Goal: Task Accomplishment & Management: Complete application form

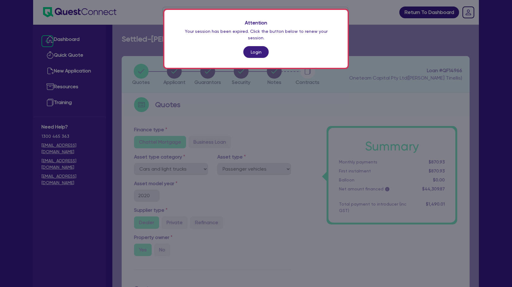
select select "CARS_AND_LIGHT_TRUCKS"
select select "PASSENGER_VEHICLES"
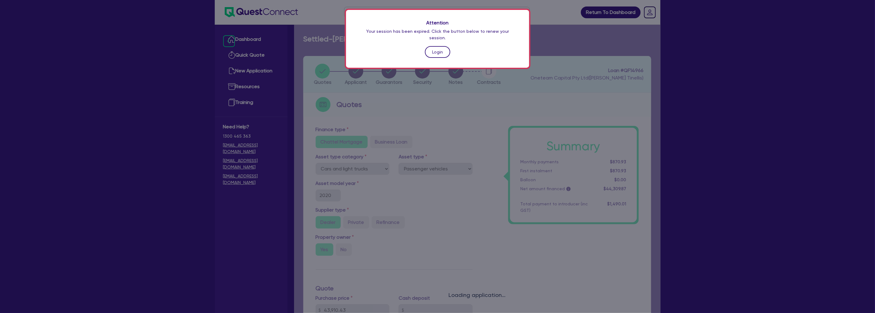
click at [441, 46] on link "Login" at bounding box center [437, 52] width 25 height 12
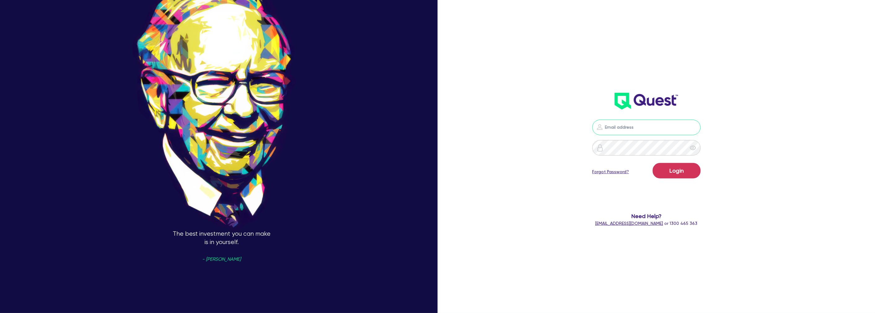
click at [511, 129] on input "email" at bounding box center [646, 127] width 108 height 15
type input "harry.klimis+broker@quest.finance"
click at [511, 171] on button "Login" at bounding box center [676, 170] width 48 height 15
click at [511, 146] on div "harry.klimis+broker@quest.finance Logging in... Forgot Password? Need Help? hel…" at bounding box center [658, 156] width 291 height 355
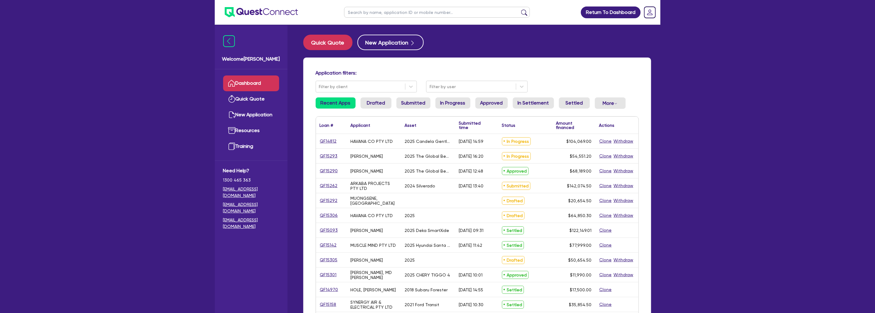
click at [375, 10] on input "text" at bounding box center [437, 12] width 186 height 11
click at [511, 9] on button "submit" at bounding box center [524, 13] width 10 height 9
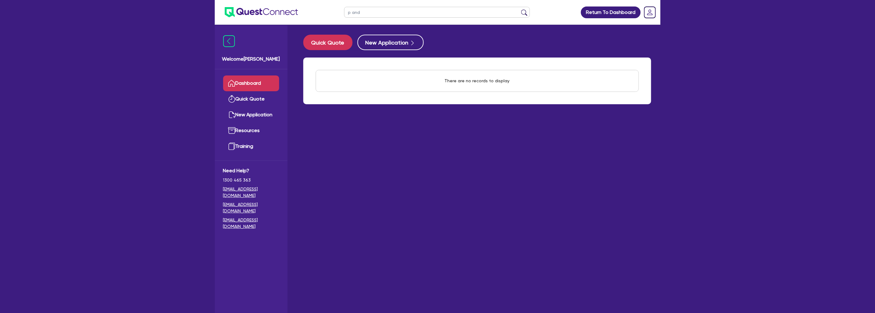
click at [372, 11] on input "p and" at bounding box center [437, 12] width 186 height 11
type input "p&P"
click at [511, 9] on button "submit" at bounding box center [524, 13] width 10 height 9
drag, startPoint x: 372, startPoint y: 11, endPoint x: 336, endPoint y: 13, distance: 36.2
click at [336, 13] on header "p&P Return To Dashboard Edit Profile Logout" at bounding box center [438, 12] width 446 height 25
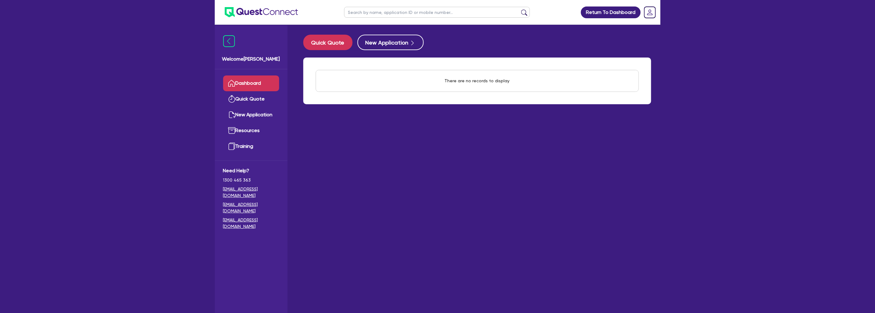
type input "p"
click at [240, 14] on img at bounding box center [261, 12] width 73 height 10
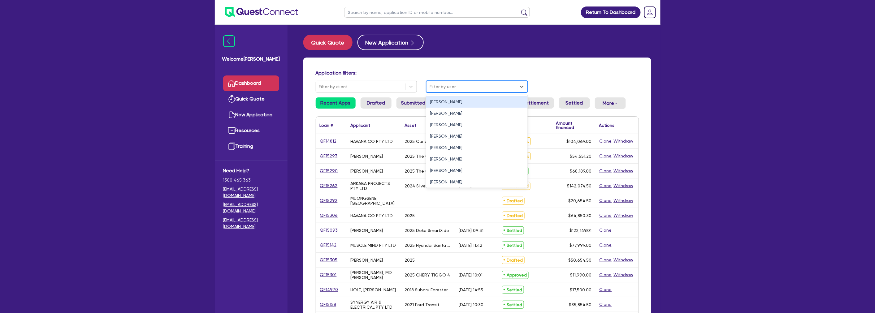
click at [483, 86] on div at bounding box center [470, 87] width 83 height 8
type input "harry"
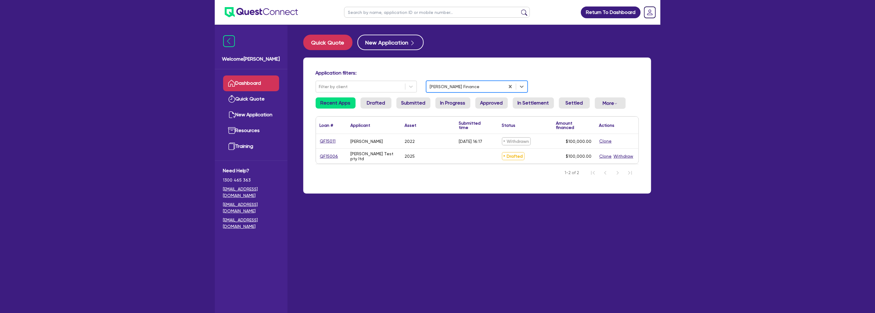
click at [483, 86] on div at bounding box center [465, 87] width 72 height 8
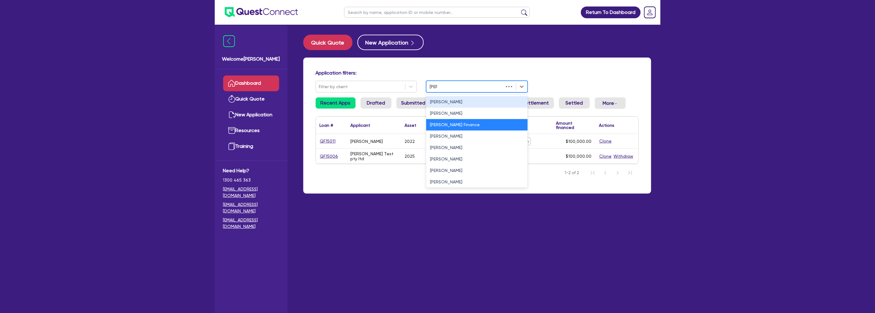
type input "harry"
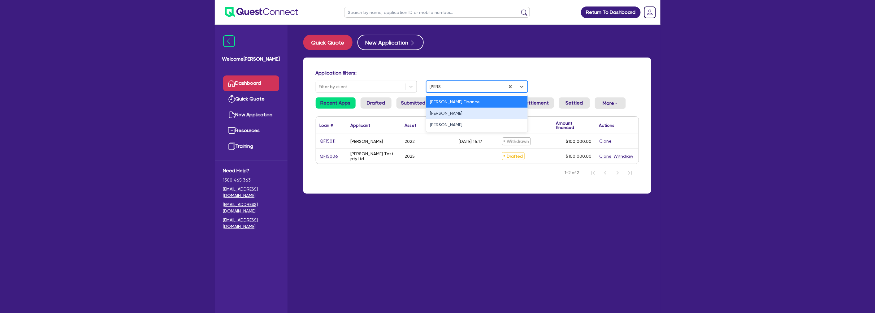
click at [453, 114] on div "Harry Klimis" at bounding box center [476, 113] width 101 height 11
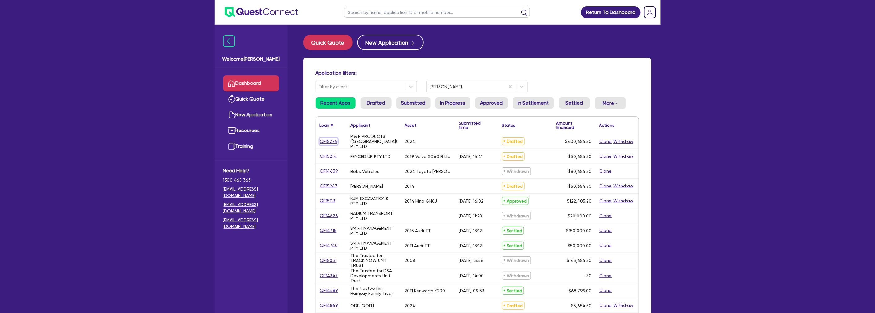
click at [328, 140] on link "QF15276" at bounding box center [329, 141] width 18 height 7
select select "CARS_AND_LIGHT_TRUCKS"
select select "PASSENGER_VEHICLES"
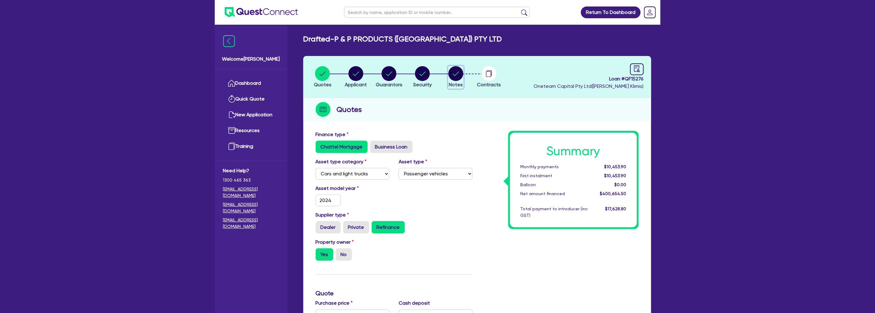
click at [454, 71] on circle "button" at bounding box center [455, 73] width 15 height 15
select select "Quest Finance - Own Book"
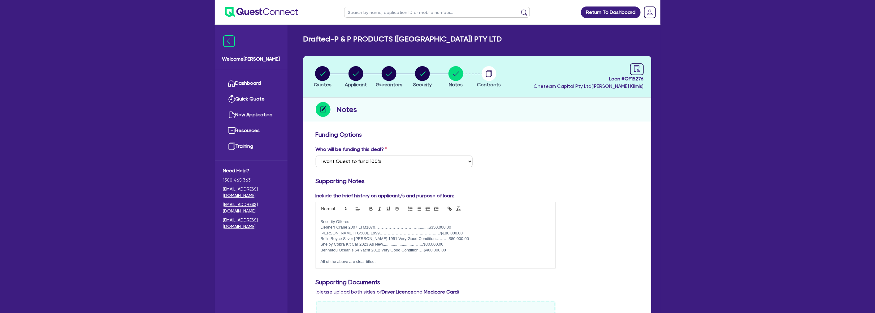
click at [437, 239] on p "Rolls Royce Silver Dawn 1951 Very Good Condition……….$80,000.00" at bounding box center [436, 239] width 230 height 6
click at [398, 261] on p "All of the above are clear titled." at bounding box center [436, 262] width 230 height 6
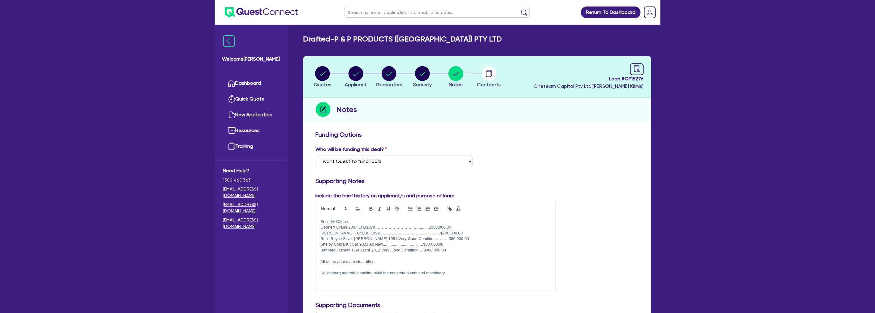
click at [511, 199] on div "Include the brief history on applicant/s and purpose of loan: Security Offered …" at bounding box center [477, 244] width 332 height 104
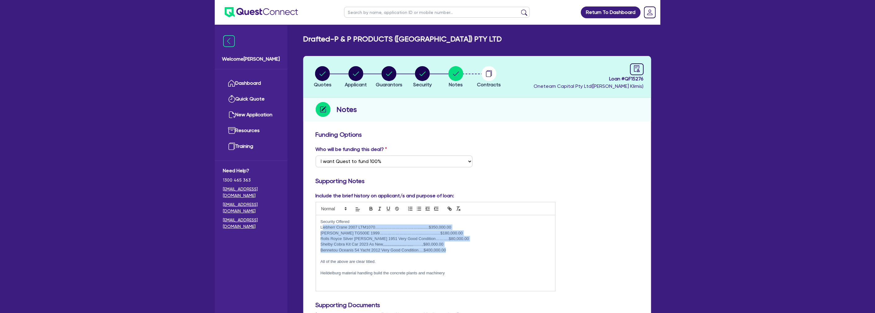
drag, startPoint x: 455, startPoint y: 250, endPoint x: 322, endPoint y: 226, distance: 135.1
click at [322, 226] on div "Security Offered Liebherr Crane 2007 LTM1070………………………..…..........$350,000.00 T…" at bounding box center [435, 253] width 239 height 76
click at [322, 226] on p "Liebherr Crane 2007 LTM1070………………………..…..........$350,000.00" at bounding box center [436, 228] width 230 height 6
drag, startPoint x: 320, startPoint y: 225, endPoint x: 463, endPoint y: 261, distance: 147.1
click at [463, 261] on div "Security Offered Liebherr Crane 2007 LTM1070………………………..…..........$350,000.00 T…" at bounding box center [435, 253] width 239 height 76
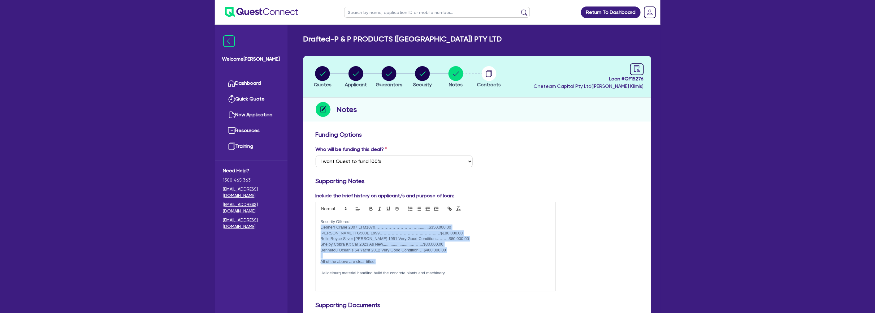
click at [463, 261] on p "All of the above are clear titled." at bounding box center [436, 262] width 230 height 6
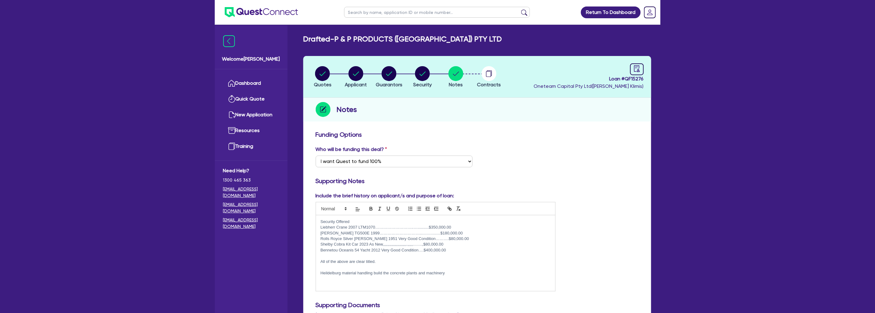
click at [511, 197] on div "Include the brief history on applicant/s and purpose of loan: Security Offered …" at bounding box center [477, 244] width 332 height 104
click at [477, 268] on p at bounding box center [436, 268] width 230 height 6
drag, startPoint x: 466, startPoint y: 279, endPoint x: 324, endPoint y: 270, distance: 142.6
click at [324, 270] on div "Security Offered Liebherr Crane 2007 LTM1070………………………..…..........$350,000.00 T…" at bounding box center [435, 253] width 239 height 76
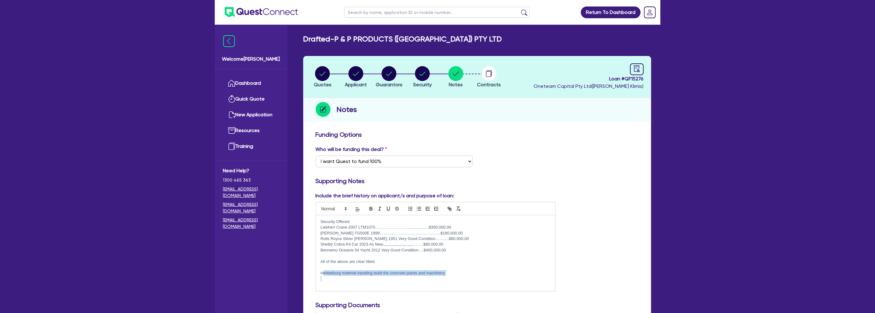
click at [324, 270] on p "Heildelburg material handling build the concrete plants and machinery" at bounding box center [436, 273] width 230 height 6
click at [511, 183] on h3 "Supporting Notes" at bounding box center [477, 180] width 323 height 7
click at [462, 267] on p at bounding box center [436, 268] width 230 height 6
click at [460, 273] on p "Heildelburg material handling build the concrete plants and machinery" at bounding box center [436, 273] width 230 height 6
drag, startPoint x: 450, startPoint y: 272, endPoint x: 302, endPoint y: 271, distance: 147.6
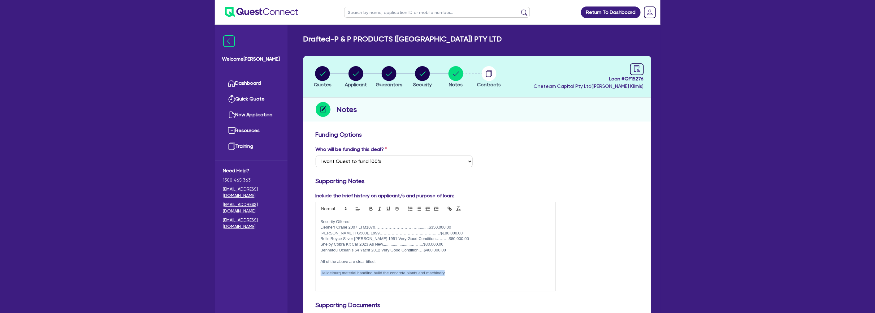
click at [459, 279] on p at bounding box center [436, 279] width 230 height 6
click at [444, 273] on p "Heildelburg material handling build the concrete plants and machinery" at bounding box center [436, 273] width 230 height 6
click at [361, 265] on p at bounding box center [436, 268] width 230 height 6
drag, startPoint x: 444, startPoint y: 272, endPoint x: 304, endPoint y: 275, distance: 139.6
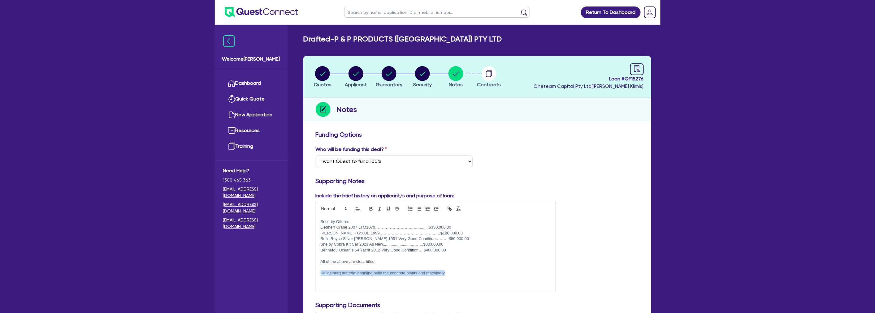
click at [457, 276] on p at bounding box center [436, 279] width 230 height 6
drag, startPoint x: 341, startPoint y: 270, endPoint x: 275, endPoint y: 270, distance: 66.2
click at [321, 221] on p "Security Offered" at bounding box center [436, 222] width 230 height 6
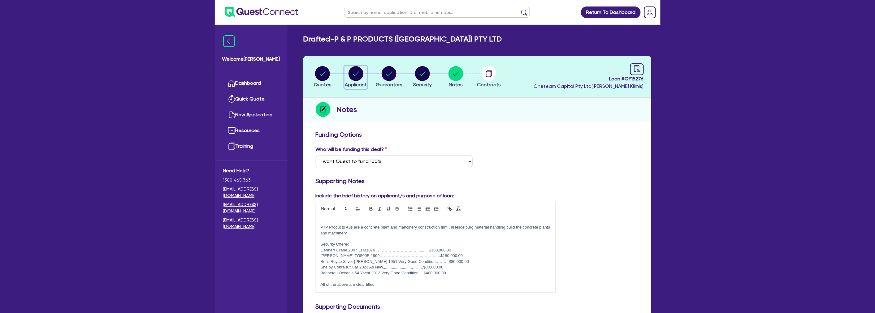
click at [359, 70] on circle "button" at bounding box center [355, 73] width 15 height 15
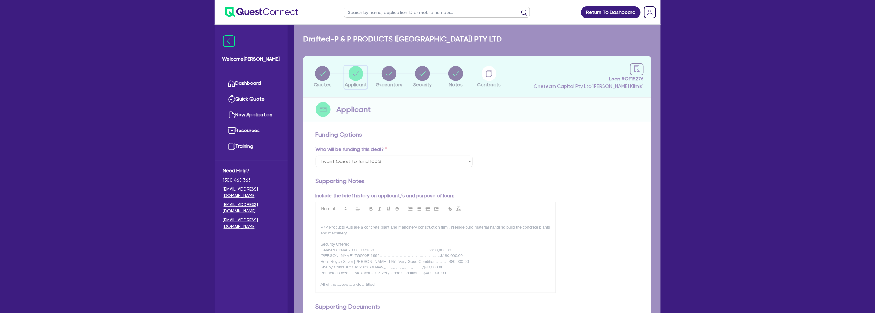
select select "COMPANY"
select select "BUILDING_CONSTRUCTION"
select select "BUSINESSES_LARGE_CONSTRUCTION_PROJECTS"
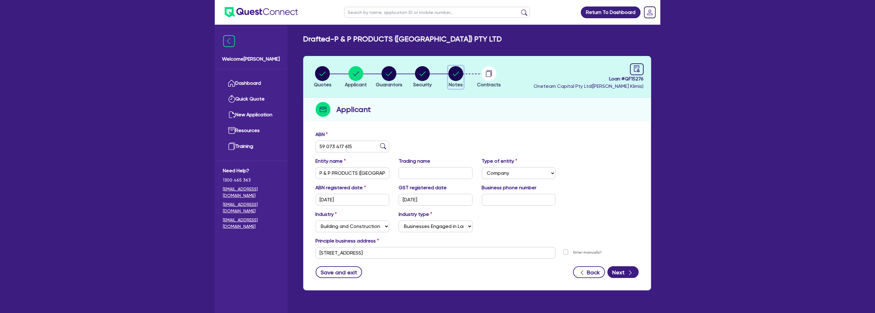
click at [458, 67] on circle "button" at bounding box center [455, 73] width 15 height 15
select select "Quest Finance - Own Book"
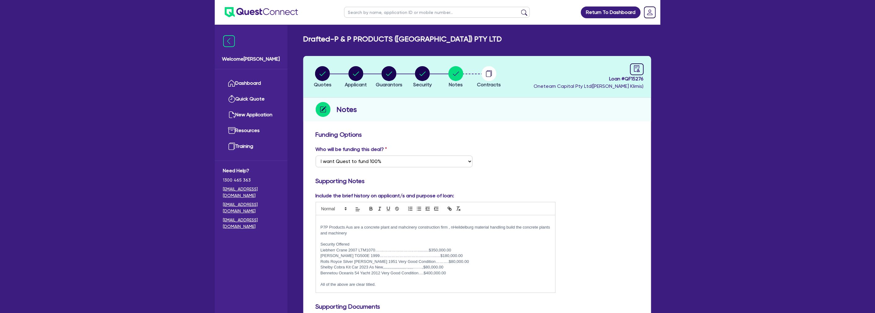
click at [449, 227] on p "P7P Products Aus are a concrete plant and mahcinery construction firm , nHeilde…" at bounding box center [436, 230] width 230 height 11
click at [511, 227] on p "P7P Products Aus are a concrete plant and mahcinery construction firm operating…" at bounding box center [436, 230] width 230 height 11
click at [324, 226] on p "P7P Products Aus are a concrete plant and mahcinery construction firm operating…" at bounding box center [436, 230] width 230 height 11
click at [457, 232] on p "Applicant is looking to free up capital using below assets to help with cashflo…" at bounding box center [436, 233] width 230 height 6
click at [462, 234] on p "Applicant is looking to free up capital using below assets to help with cashflo…" at bounding box center [436, 233] width 230 height 6
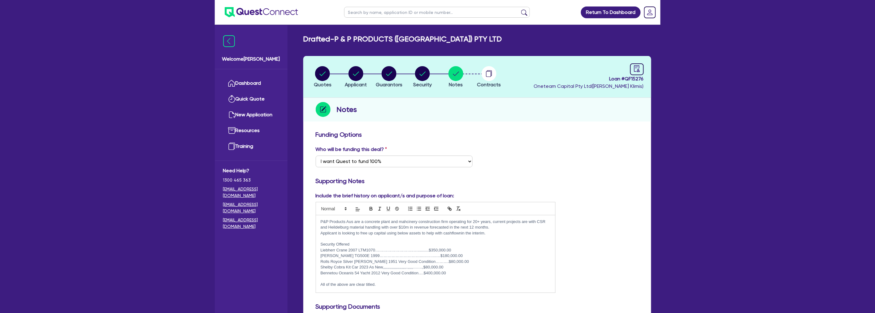
click at [461, 234] on p "Applicant is looking to free up capital using below assets to help with cashflo…" at bounding box center [436, 233] width 230 height 6
click at [483, 233] on p "Applicant is looking to free up capital using below assets to help with cashflo…" at bounding box center [436, 233] width 230 height 6
click at [447, 232] on p "Applicant is looking to free up capital using below assets to help with cashflo…" at bounding box center [436, 233] width 230 height 6
click at [463, 232] on p "Applicant is looking to free up capital using below assets to help with cashflo…" at bounding box center [436, 233] width 230 height 6
click at [460, 232] on p "Applicant is looking to free up capital using below assets to help with cashflo…" at bounding box center [436, 233] width 230 height 6
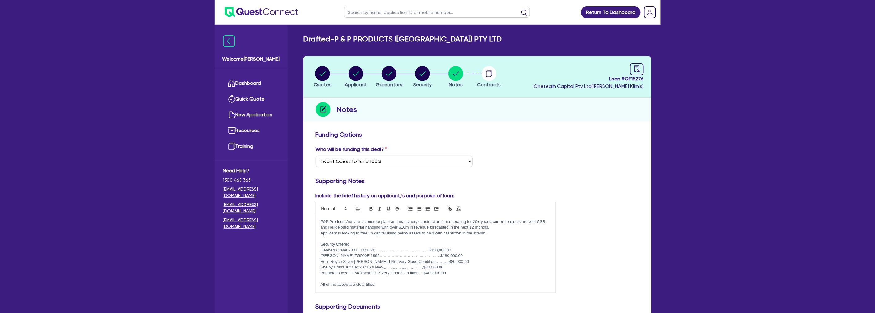
click at [461, 232] on p "Applicant is looking to free up capital using below assets to help with cashflo…" at bounding box center [436, 233] width 230 height 6
click at [381, 236] on p at bounding box center [436, 239] width 230 height 6
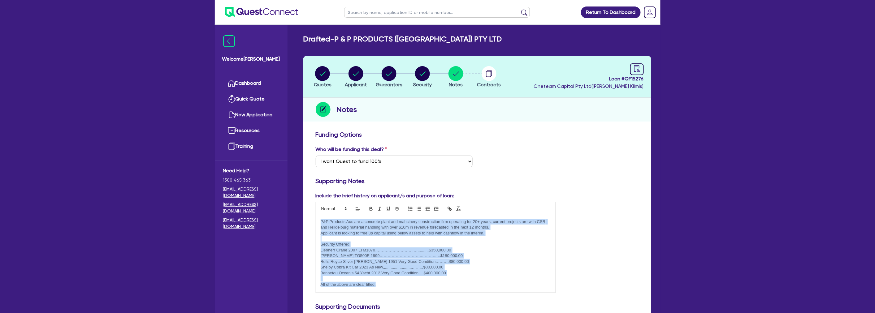
drag, startPoint x: 395, startPoint y: 285, endPoint x: 319, endPoint y: 216, distance: 102.5
click at [319, 216] on div "P&P Products Aus are a concrete plant and mahcinery construction firm operating…" at bounding box center [435, 253] width 239 height 77
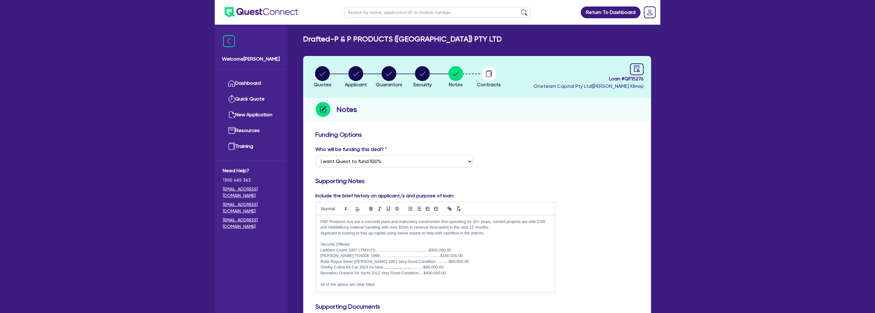
click at [321, 217] on div "P&P Products Aus are a concrete plant and mahcinery construction firm operating…" at bounding box center [435, 253] width 239 height 77
click at [324, 70] on circle "button" at bounding box center [322, 73] width 15 height 15
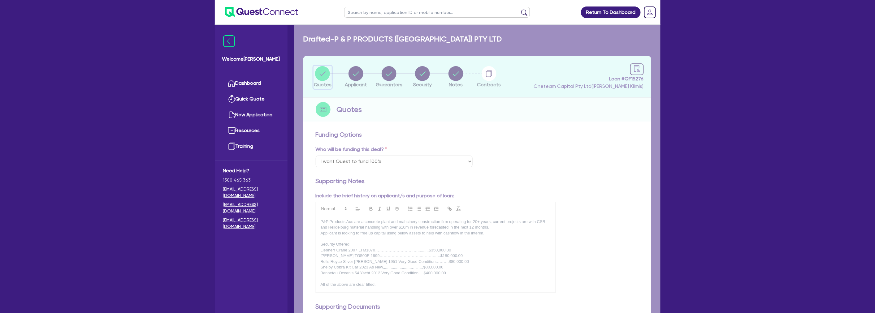
select select "CARS_AND_LIGHT_TRUCKS"
select select "PASSENGER_VEHICLES"
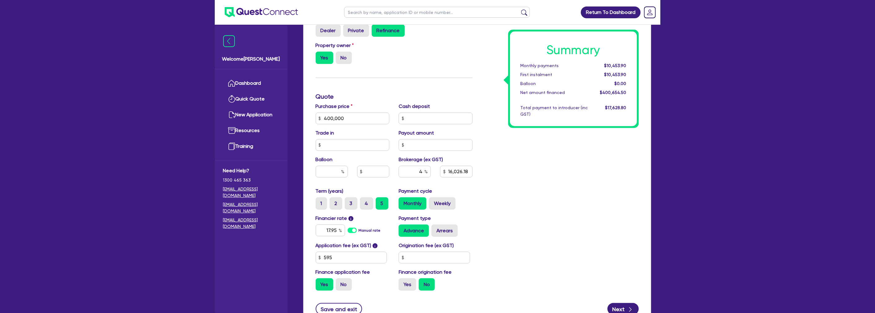
scroll to position [206, 0]
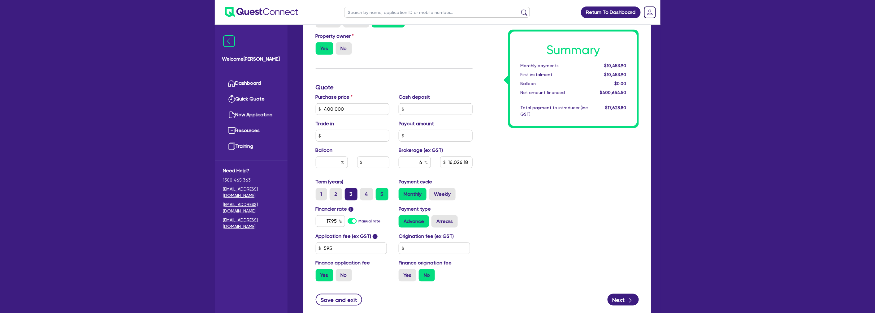
click at [352, 192] on label "3" at bounding box center [351, 194] width 13 height 12
click at [349, 192] on input "3" at bounding box center [347, 190] width 4 height 4
radio input "true"
type input "400,000"
type input "16,026.18"
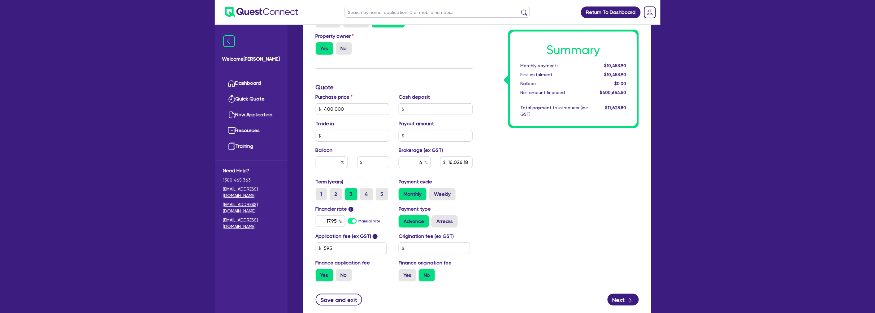
type input "400,000"
type input "16,026.18"
click at [511, 189] on div "Summary Monthly payments $14,888.75 First instalment $14,888.75 Balloon $0.00 N…" at bounding box center [560, 106] width 166 height 362
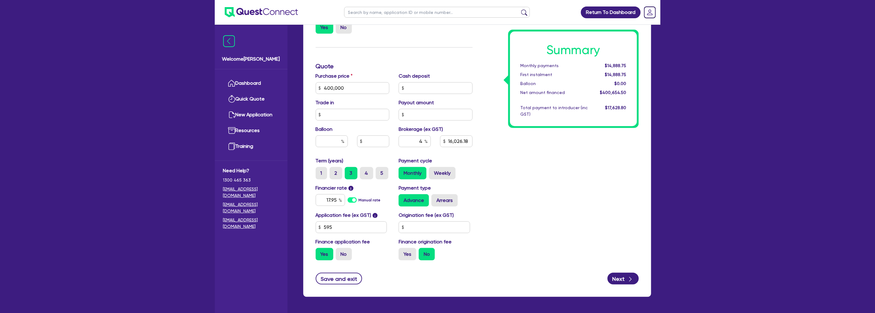
scroll to position [248, 0]
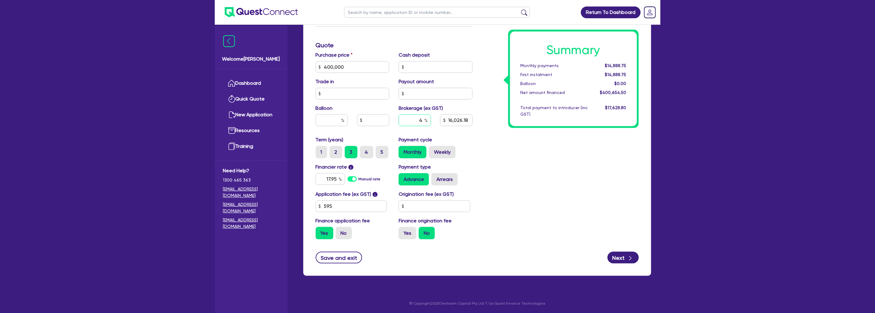
drag, startPoint x: 415, startPoint y: 120, endPoint x: 462, endPoint y: 121, distance: 47.7
click at [462, 121] on div "4 16,026.18" at bounding box center [435, 122] width 83 height 17
click at [417, 121] on input "4" at bounding box center [414, 120] width 32 height 12
drag, startPoint x: 417, startPoint y: 121, endPoint x: 430, endPoint y: 121, distance: 13.0
click at [430, 121] on input "4" at bounding box center [414, 120] width 32 height 12
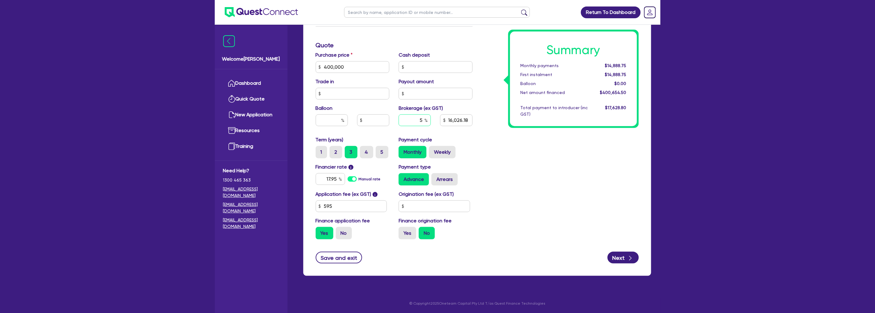
type input "5"
type input "400,000"
type input "16,026.18"
click at [433, 90] on input "text" at bounding box center [435, 94] width 74 height 12
type input "400,000"
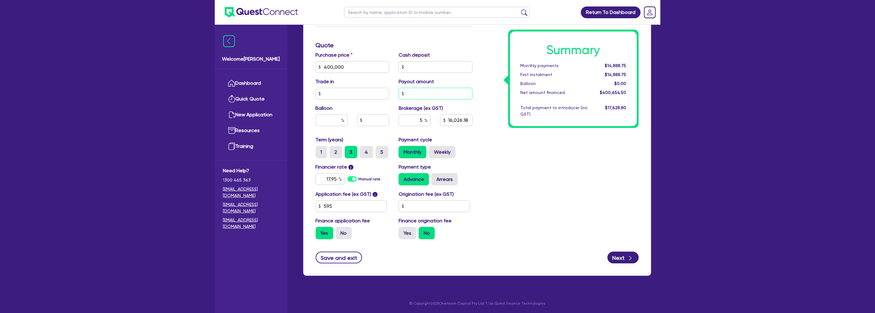
type input "20,032.72"
type input "400,000"
type input "20,032.72"
type input "400,000"
type input "20,032.72"
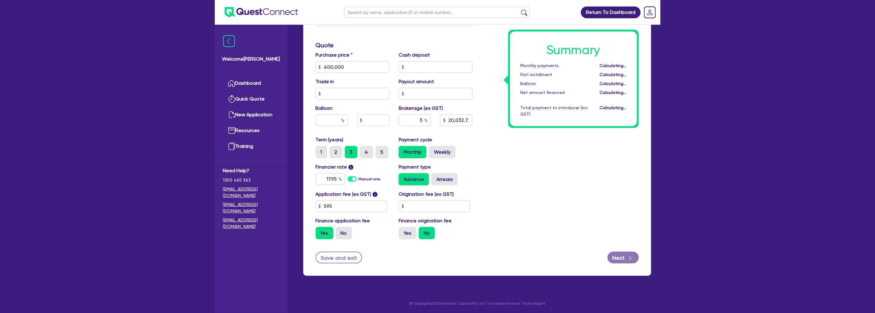
click at [506, 179] on div "Summary Monthly payments Calculating... First instalment Calculating... Balloon…" at bounding box center [560, 64] width 166 height 362
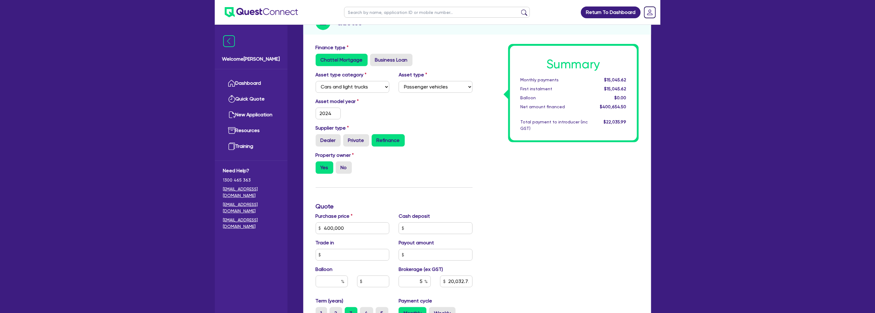
scroll to position [0, 0]
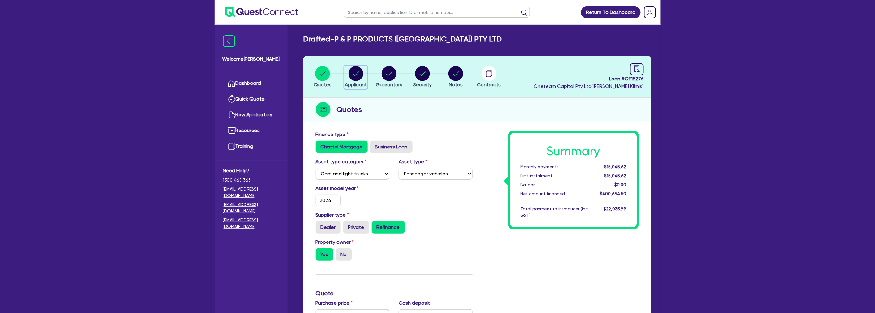
click at [359, 82] on span "Applicant" at bounding box center [356, 85] width 22 height 6
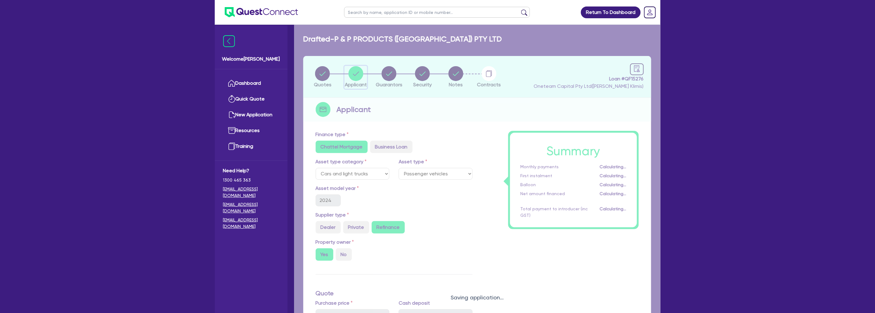
select select "COMPANY"
select select "BUILDING_CONSTRUCTION"
select select "BUSINESSES_LARGE_CONSTRUCTION_PROJECTS"
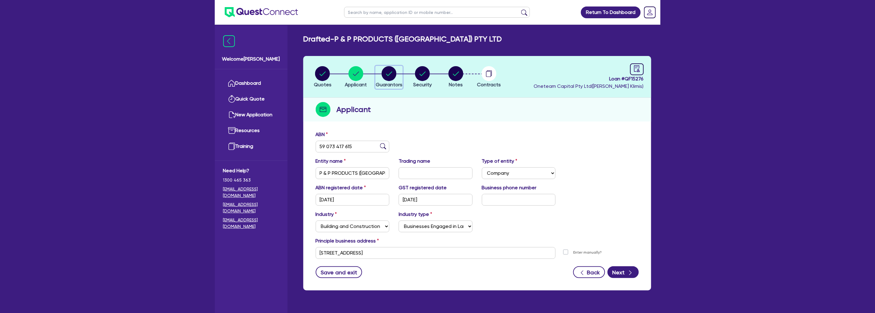
click at [386, 72] on circle "button" at bounding box center [388, 73] width 15 height 15
select select "MR"
select select "VIC"
select select "MARRIED"
select select "PROPERTY"
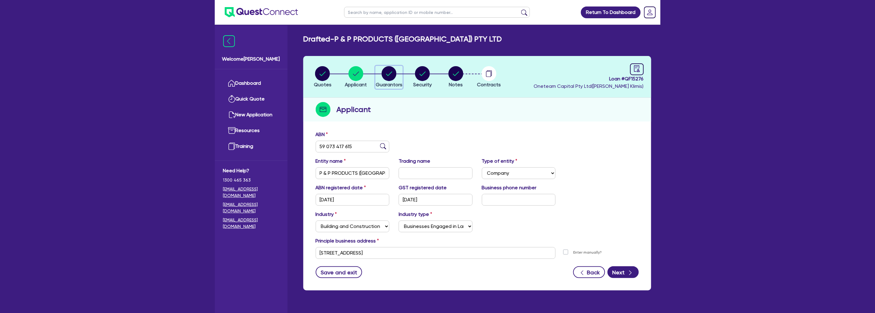
select select "PROPERTY"
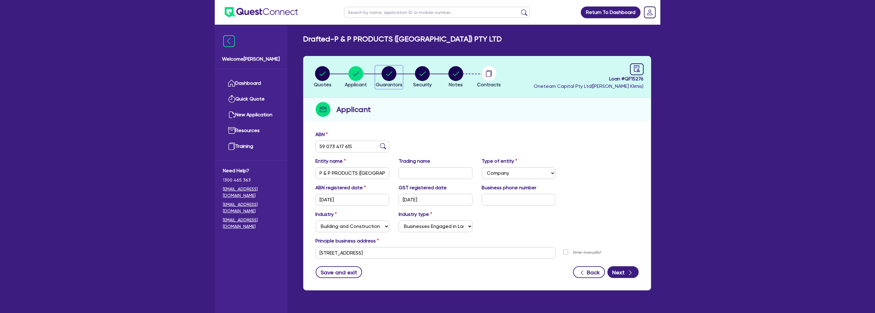
select select "VEHICLE"
select select "MORTGAGE"
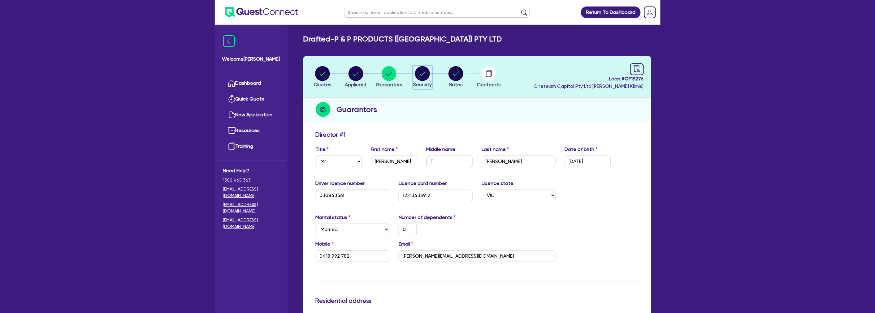
click at [415, 74] on circle "button" at bounding box center [422, 73] width 15 height 15
select select "CARS_AND_LIGHT_TRUCKS"
select select "PASSENGER_VEHICLES"
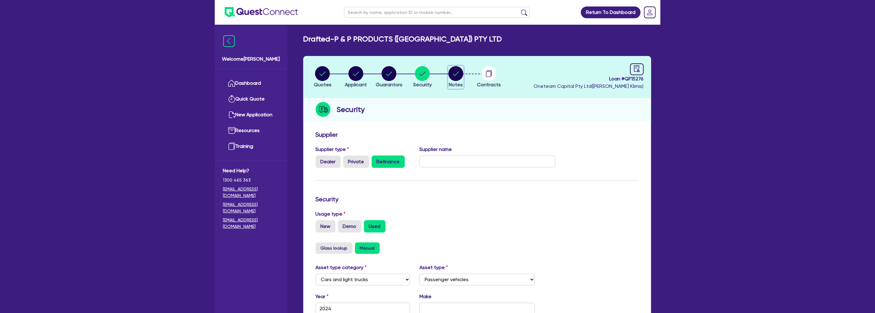
click at [463, 76] on button "Notes" at bounding box center [455, 77] width 15 height 23
select select "Quest Finance - Own Book"
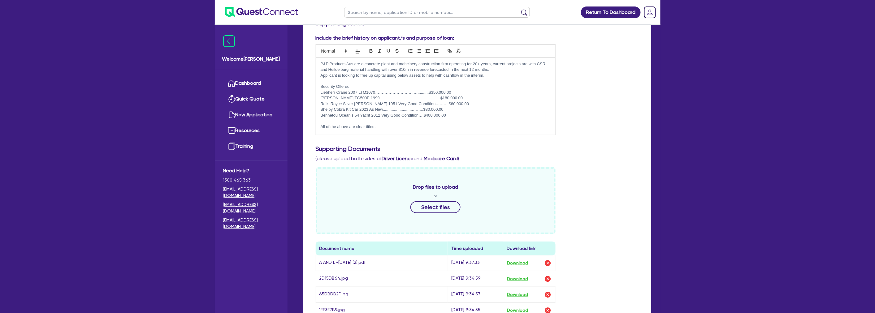
scroll to position [103, 0]
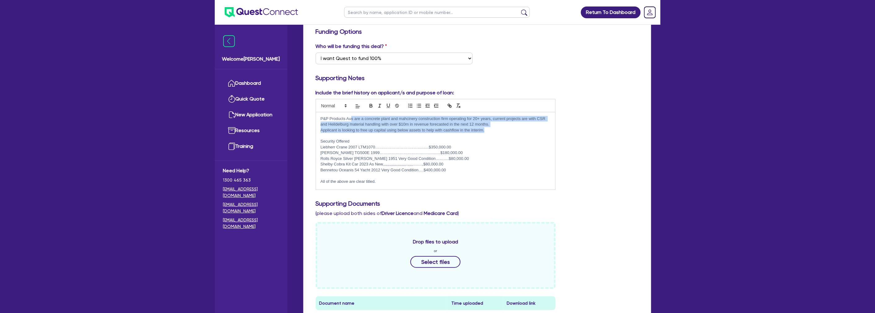
drag, startPoint x: 354, startPoint y: 118, endPoint x: 516, endPoint y: 130, distance: 162.8
click at [511, 130] on div "P&P Products Aus are a concrete plant and mahcinery construction firm operating…" at bounding box center [435, 150] width 239 height 77
click at [511, 130] on p "Applicant is looking to free up capital using below assets to help with cashflo…" at bounding box center [436, 130] width 230 height 6
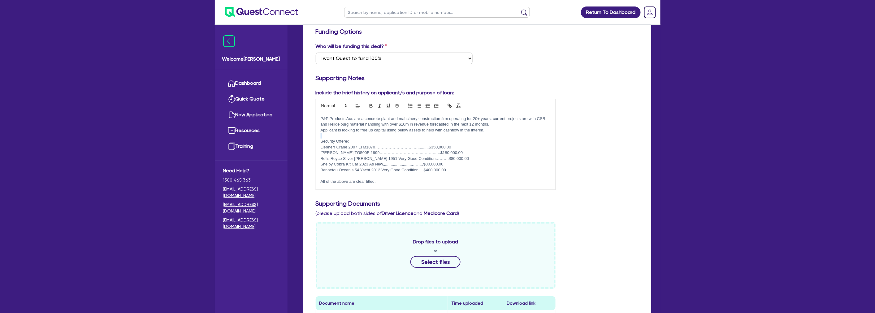
drag, startPoint x: 516, startPoint y: 130, endPoint x: 496, endPoint y: 130, distance: 20.1
click at [496, 130] on p "Applicant is looking to free up capital using below assets to help with cashflo…" at bounding box center [436, 130] width 230 height 6
click at [350, 189] on div "Include the brief history on applicant/s and purpose of loan: P&P Products Aus …" at bounding box center [477, 142] width 332 height 106
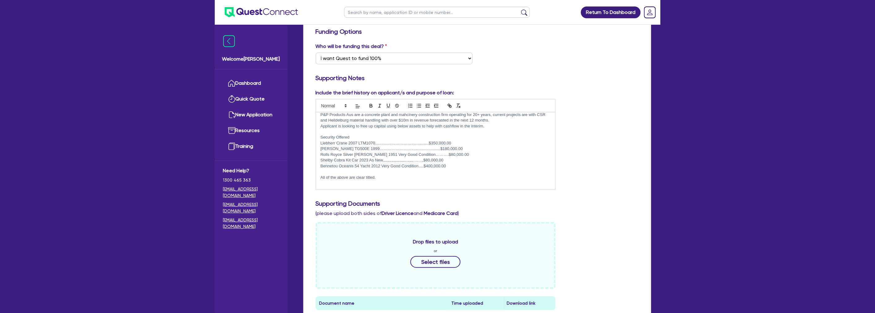
click at [350, 184] on p at bounding box center [436, 183] width 230 height 6
click at [511, 151] on div "Include the brief history on applicant/s and purpose of loan: P&P Products Aus …" at bounding box center [477, 142] width 332 height 106
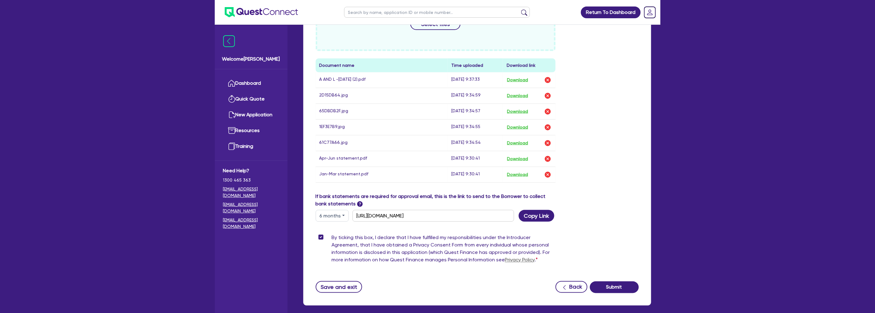
scroll to position [372, 0]
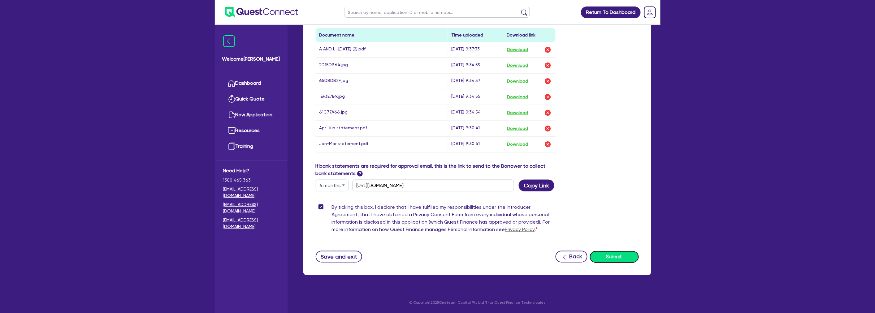
click at [511, 257] on button "Submit" at bounding box center [614, 257] width 49 height 12
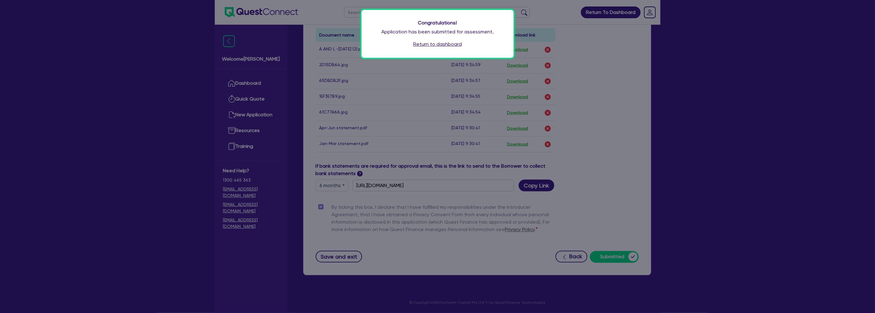
click at [445, 45] on link "Return to dashboard" at bounding box center [437, 44] width 49 height 7
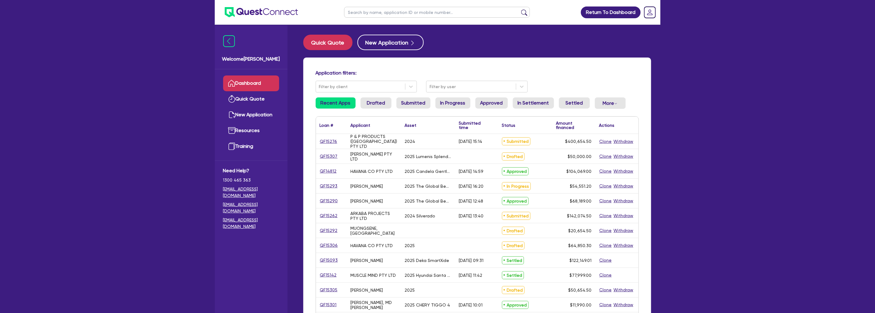
click at [148, 78] on div "Return To Dashboard Edit Profile Logout Welcome [PERSON_NAME] Quick Quote New A…" at bounding box center [437, 249] width 875 height 499
drag, startPoint x: 339, startPoint y: 142, endPoint x: 319, endPoint y: 142, distance: 20.1
click at [319, 142] on div "QF15276" at bounding box center [331, 141] width 31 height 15
click at [76, 162] on div "Return To Dashboard Edit Profile Logout Welcome [PERSON_NAME] Quick Quote New A…" at bounding box center [437, 249] width 875 height 499
click at [265, 6] on ul at bounding box center [256, 12] width 83 height 24
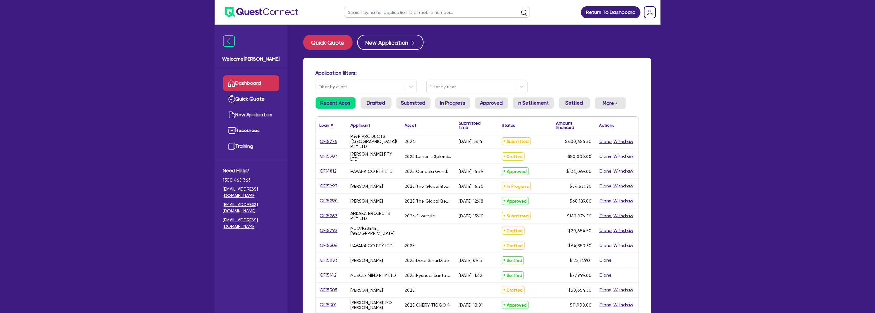
click at [270, 8] on img at bounding box center [261, 12] width 73 height 10
click at [682, 49] on div "Return To Dashboard Edit Profile Logout Welcome [PERSON_NAME] Quick Quote New A…" at bounding box center [437, 249] width 875 height 499
click at [799, 118] on div "Return To Dashboard Edit Profile Logout Welcome [PERSON_NAME] Quick Quote New A…" at bounding box center [437, 249] width 875 height 499
click at [724, 126] on div "Return To Dashboard Edit Profile Logout Welcome [PERSON_NAME] Quick Quote New A…" at bounding box center [437, 249] width 875 height 499
drag, startPoint x: 630, startPoint y: 245, endPoint x: 203, endPoint y: 82, distance: 457.4
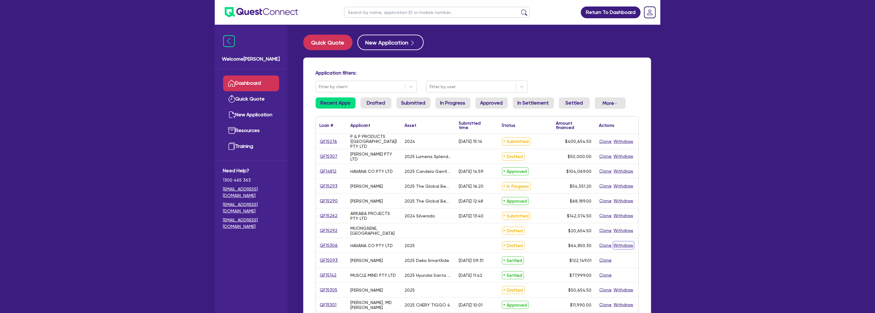
click at [210, 75] on div "Return To Dashboard Edit Profile Logout Welcome [PERSON_NAME] Quick Quote New A…" at bounding box center [437, 249] width 455 height 499
click at [200, 84] on div "Return To Dashboard Edit Profile Logout Welcome [PERSON_NAME] Quick Quote New A…" at bounding box center [437, 249] width 875 height 499
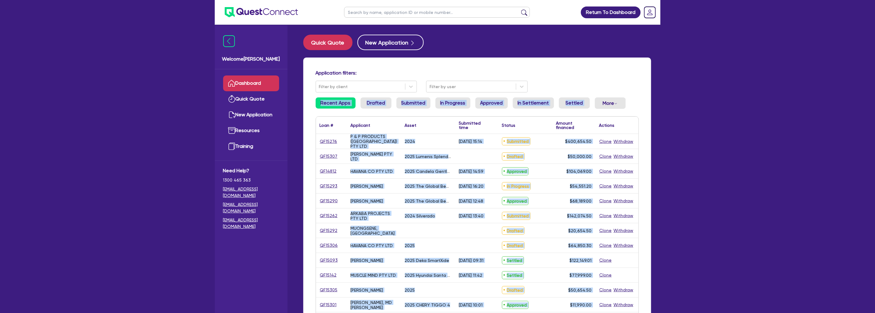
drag, startPoint x: 230, startPoint y: 112, endPoint x: 661, endPoint y: 230, distance: 447.4
click at [659, 229] on div "Return To Dashboard Edit Profile Logout Welcome [PERSON_NAME] Quick Quote New A…" at bounding box center [437, 249] width 455 height 499
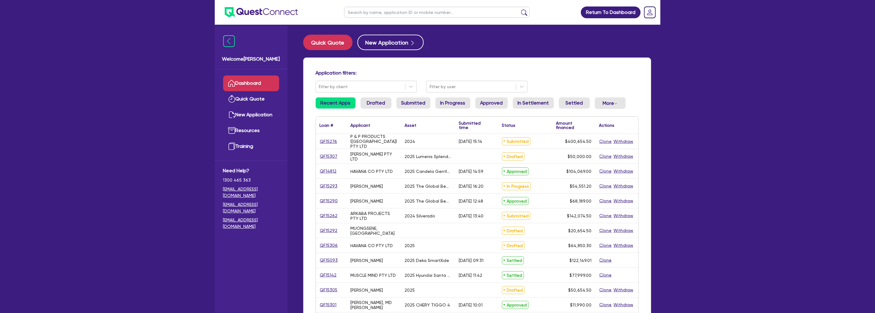
click at [661, 230] on div "Return To Dashboard Edit Profile Logout Welcome [PERSON_NAME] Quick Quote New A…" at bounding box center [437, 249] width 455 height 499
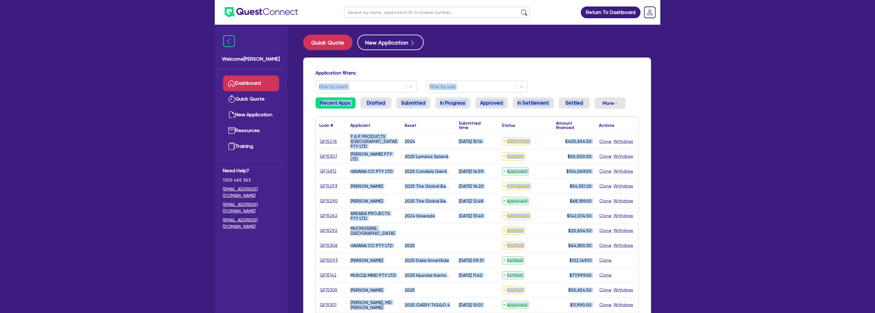
drag, startPoint x: 678, startPoint y: 227, endPoint x: 136, endPoint y: 87, distance: 560.7
click at [136, 87] on div "Return To Dashboard Edit Profile Logout Welcome [PERSON_NAME] Quick Quote New A…" at bounding box center [437, 249] width 875 height 499
drag, startPoint x: 144, startPoint y: 65, endPoint x: 728, endPoint y: 204, distance: 600.2
click at [728, 204] on div "Return To Dashboard Edit Profile Logout Welcome [PERSON_NAME] Quick Quote New A…" at bounding box center [437, 249] width 875 height 499
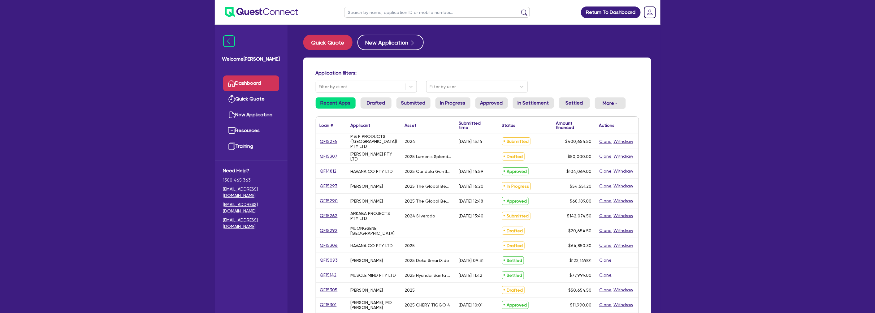
click at [728, 204] on div "Return To Dashboard Edit Profile Logout Welcome [PERSON_NAME] Quick Quote New A…" at bounding box center [437, 249] width 875 height 499
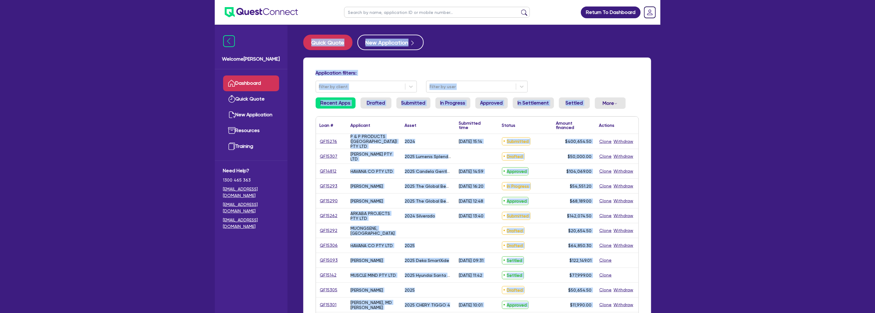
drag, startPoint x: 715, startPoint y: 215, endPoint x: 196, endPoint y: 42, distance: 547.0
click at [196, 42] on div "Return To Dashboard Edit Profile Logout Welcome [PERSON_NAME] Quick Quote New A…" at bounding box center [437, 249] width 875 height 499
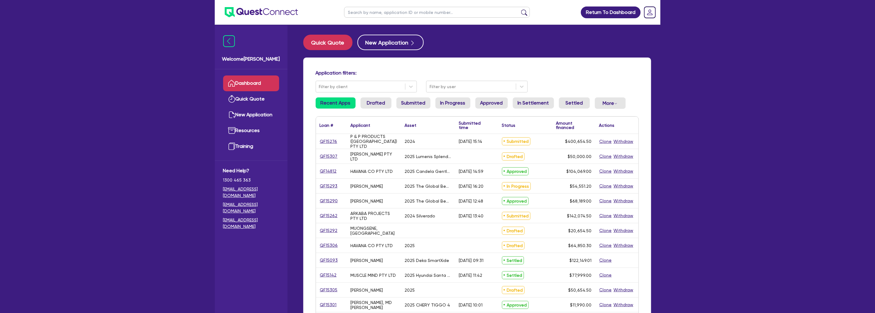
click at [196, 42] on div "Return To Dashboard Edit Profile Logout Welcome [PERSON_NAME] Quick Quote New A…" at bounding box center [437, 249] width 875 height 499
click at [173, 15] on div "Return To Dashboard Edit Profile Logout Welcome [PERSON_NAME] Quick Quote New A…" at bounding box center [437, 249] width 875 height 499
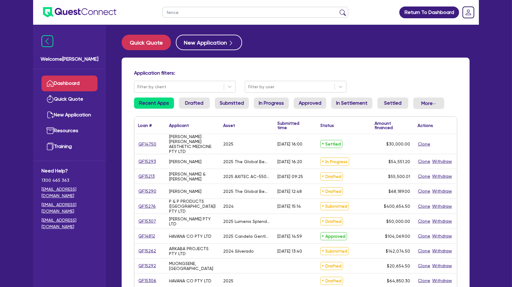
type input "fence"
click at [338, 9] on button "submit" at bounding box center [343, 13] width 10 height 9
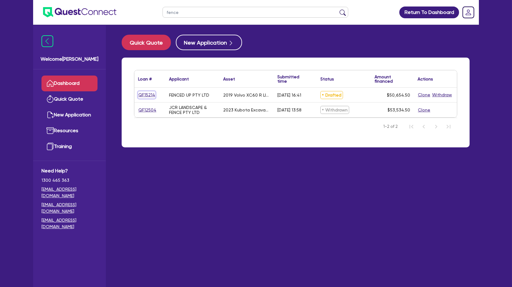
click at [139, 93] on link "QF15214" at bounding box center [146, 94] width 17 height 7
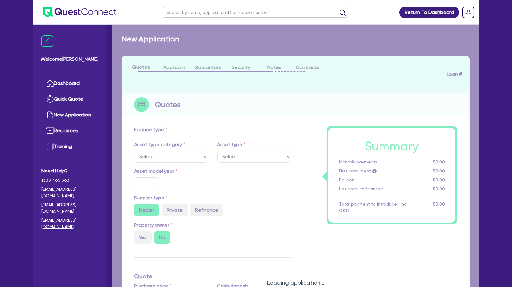
select select "CARS_AND_LIGHT_TRUCKS"
type input "2019"
radio input "false"
radio input "true"
type input "50,000"
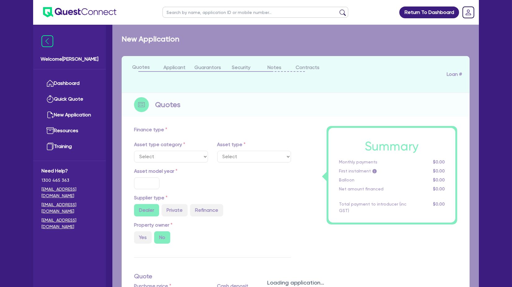
type input "10"
type input "5,065.45"
type input "17.95"
type input "900"
select select "PASSENGER_VEHICLES"
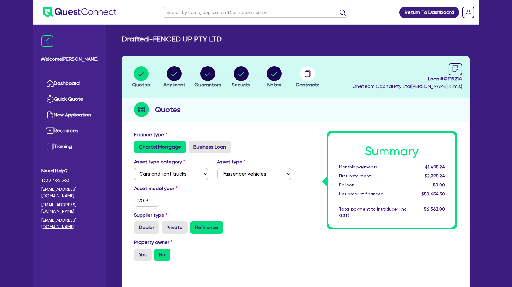
click at [283, 68] on li "Notes" at bounding box center [273, 77] width 33 height 22
click at [279, 71] on circle "button" at bounding box center [274, 73] width 15 height 15
select select "Quest Finance - Own Book"
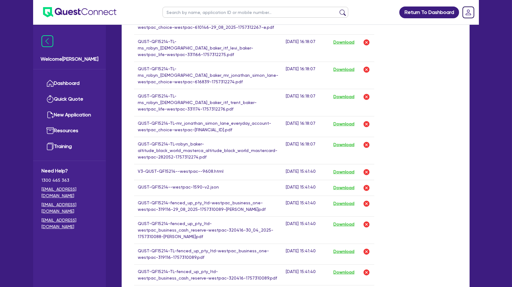
scroll to position [618, 0]
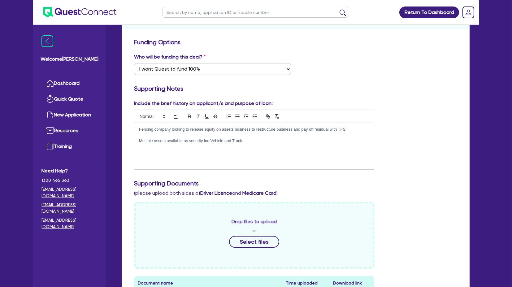
scroll to position [0, 0]
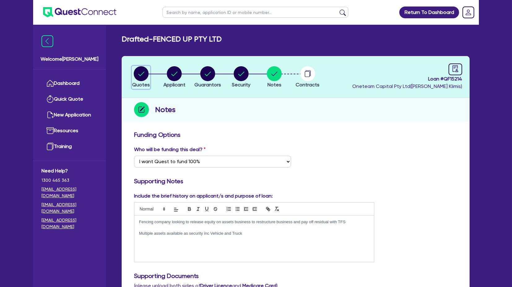
click at [142, 74] on circle "button" at bounding box center [141, 73] width 15 height 15
select select "CARS_AND_LIGHT_TRUCKS"
select select "PASSENGER_VEHICLES"
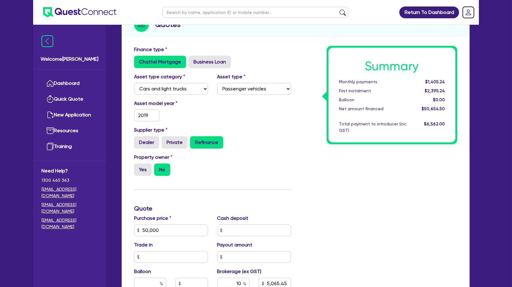
scroll to position [206, 0]
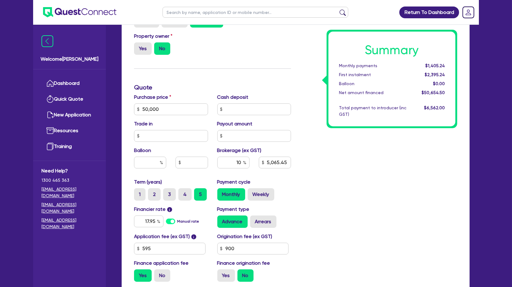
click at [405, 197] on div "Summary Monthly payments $1,405.24 First instalment $2,395.24 Balloon $0.00 Net…" at bounding box center [378, 106] width 166 height 362
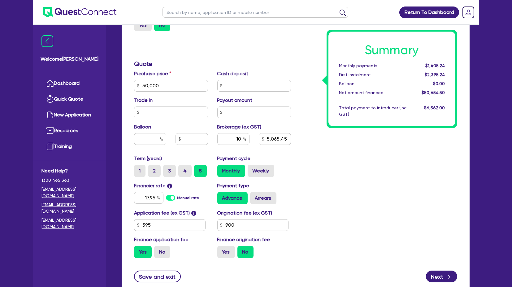
scroll to position [240, 0]
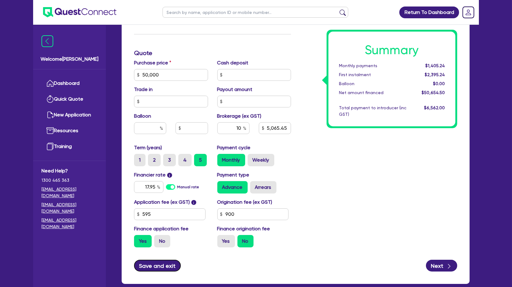
click at [143, 264] on button "Save and exit" at bounding box center [157, 266] width 47 height 12
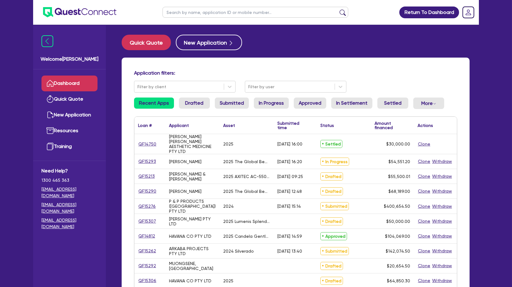
click at [180, 14] on input "text" at bounding box center [255, 12] width 186 height 11
click at [181, 14] on input "text" at bounding box center [255, 12] width 186 height 11
type input "fenced"
click at [338, 9] on button "submit" at bounding box center [343, 13] width 10 height 9
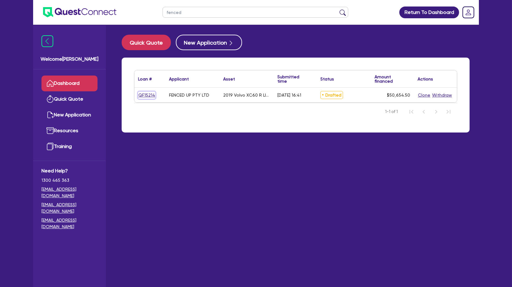
click at [147, 94] on link "QF15214" at bounding box center [146, 95] width 17 height 7
select select "CARS_AND_LIGHT_TRUCKS"
select select "PASSENGER_VEHICLES"
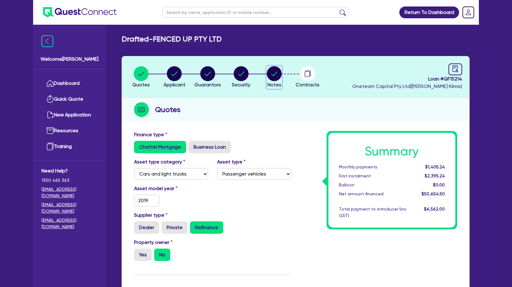
click at [269, 73] on circle "button" at bounding box center [274, 73] width 15 height 15
select select "Quest Finance - Own Book"
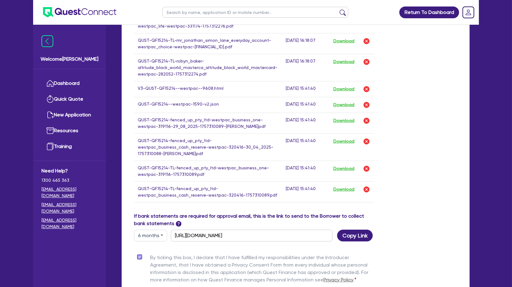
scroll to position [753, 0]
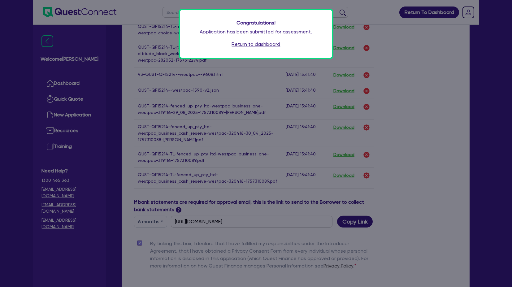
click at [263, 48] on div "Congratulations! Application has been submitted for assessment. Return to dashb…" at bounding box center [256, 34] width 152 height 48
click at [261, 46] on link "Return to dashboard" at bounding box center [256, 44] width 49 height 7
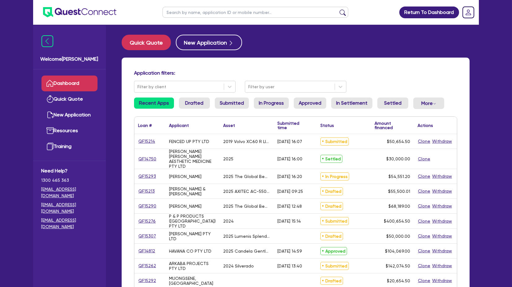
click at [183, 9] on input "text" at bounding box center [255, 12] width 186 height 11
click at [338, 9] on button "submit" at bounding box center [343, 13] width 10 height 9
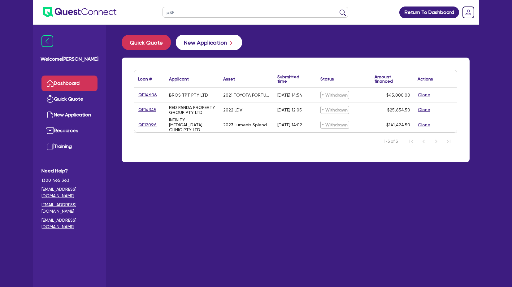
click at [338, 9] on button "submit" at bounding box center [343, 13] width 10 height 9
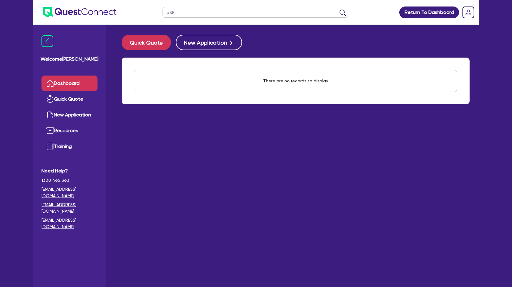
click at [207, 13] on input "p&P" at bounding box center [255, 12] width 186 height 11
type input "p"
type input "p &"
click at [338, 9] on button "submit" at bounding box center [343, 13] width 10 height 9
